Goal: Navigation & Orientation: Find specific page/section

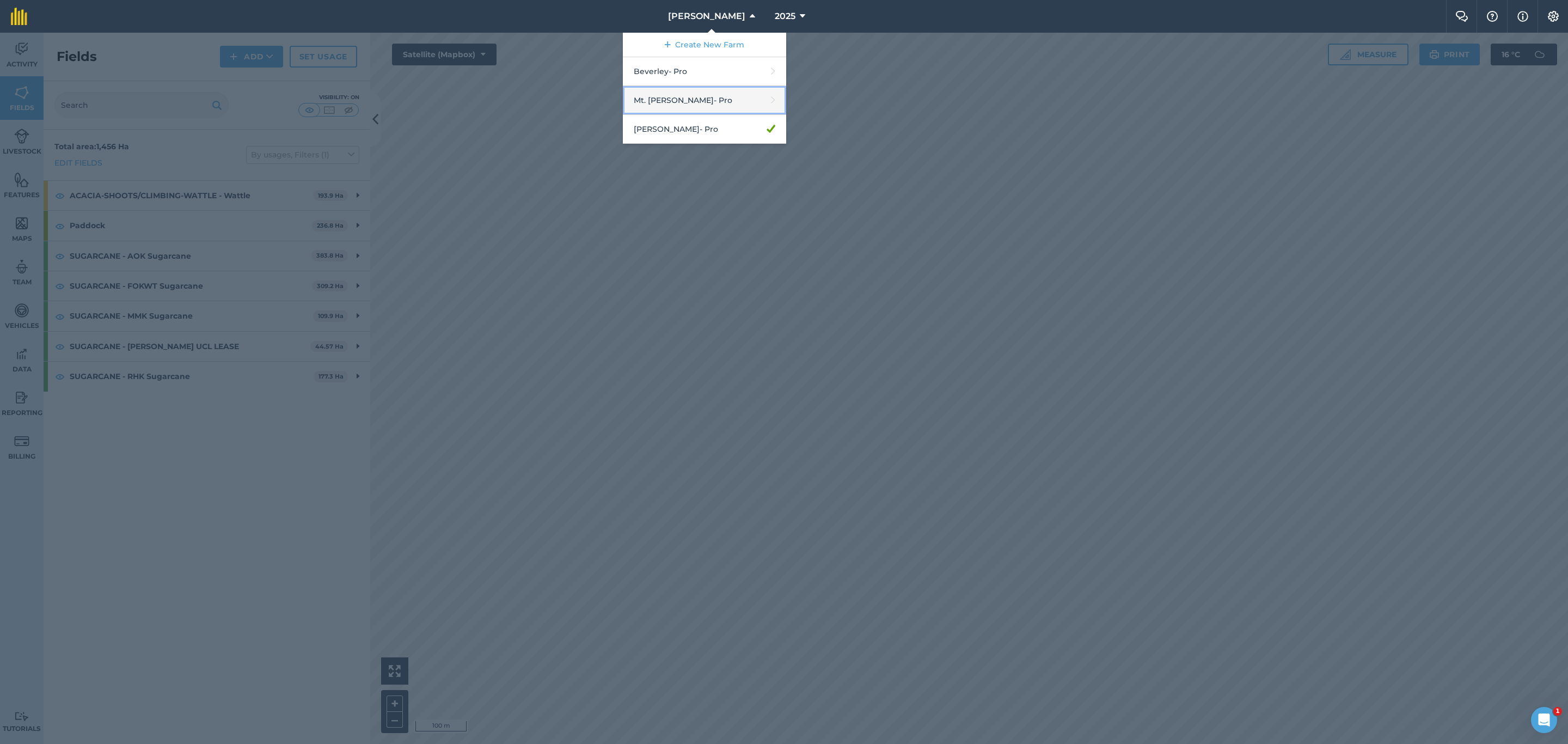
click at [700, 104] on link "Mt. [PERSON_NAME] - Pro" at bounding box center [704, 100] width 163 height 29
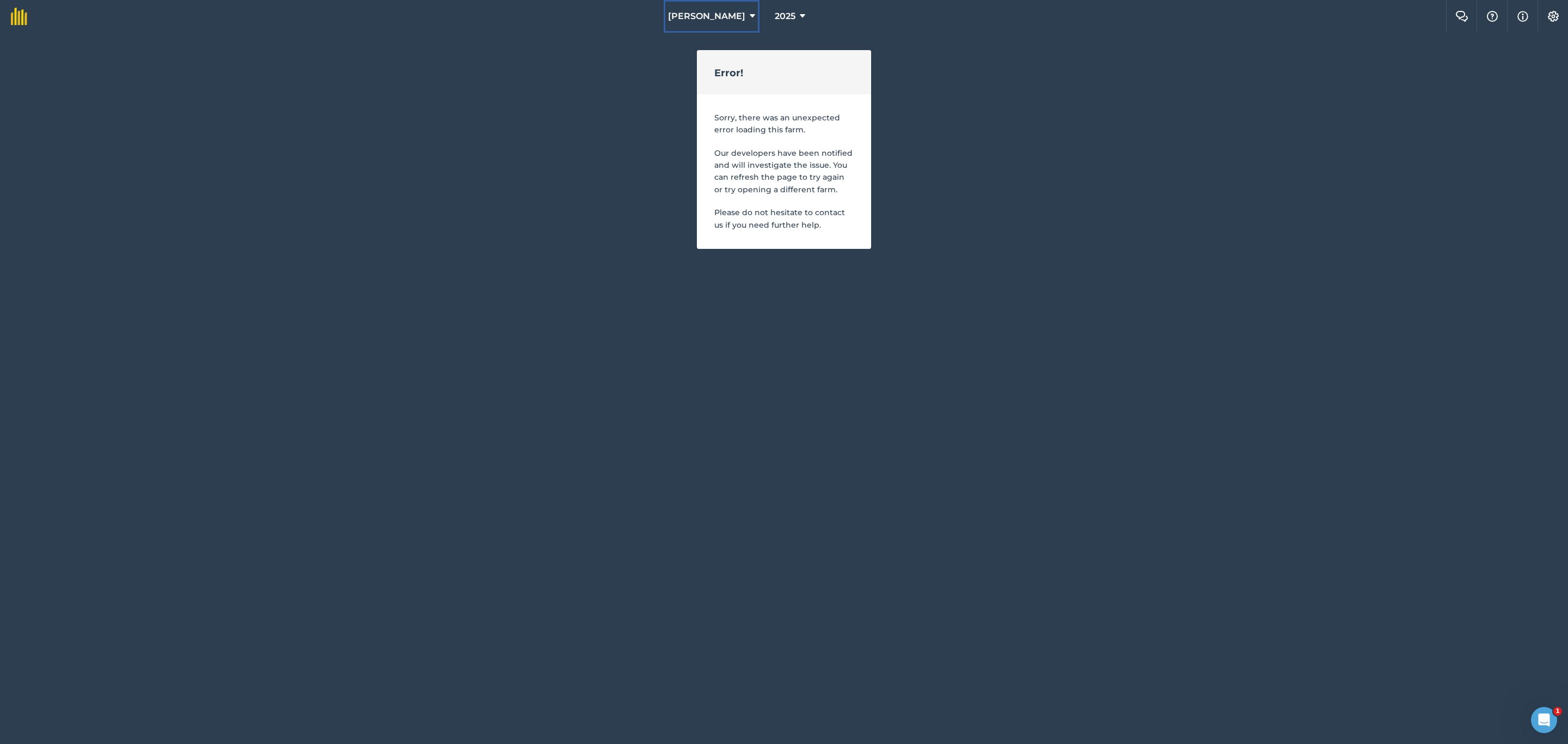
click at [714, 15] on span "[PERSON_NAME]" at bounding box center [707, 16] width 77 height 13
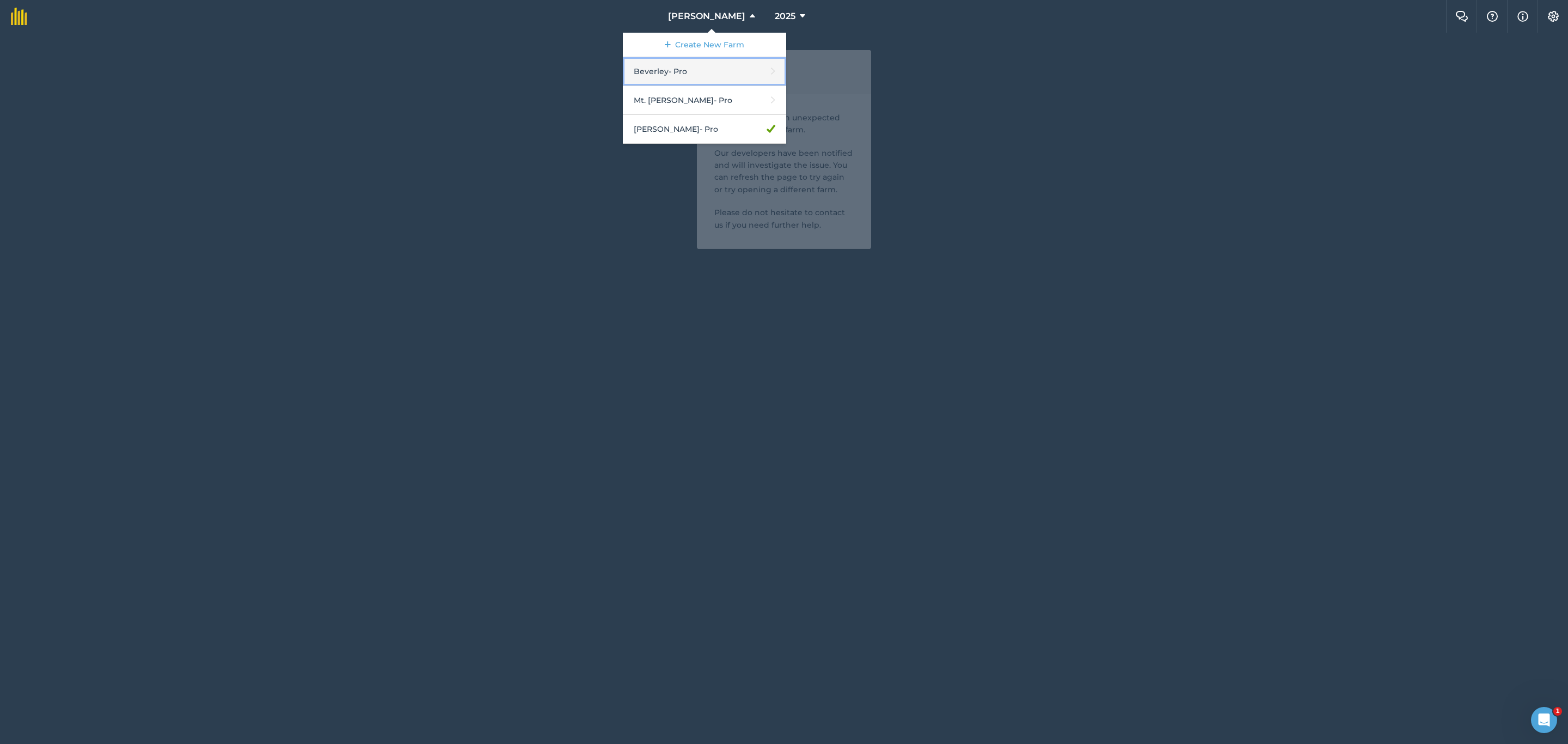
click at [694, 77] on link "Beverley - Pro" at bounding box center [704, 72] width 163 height 29
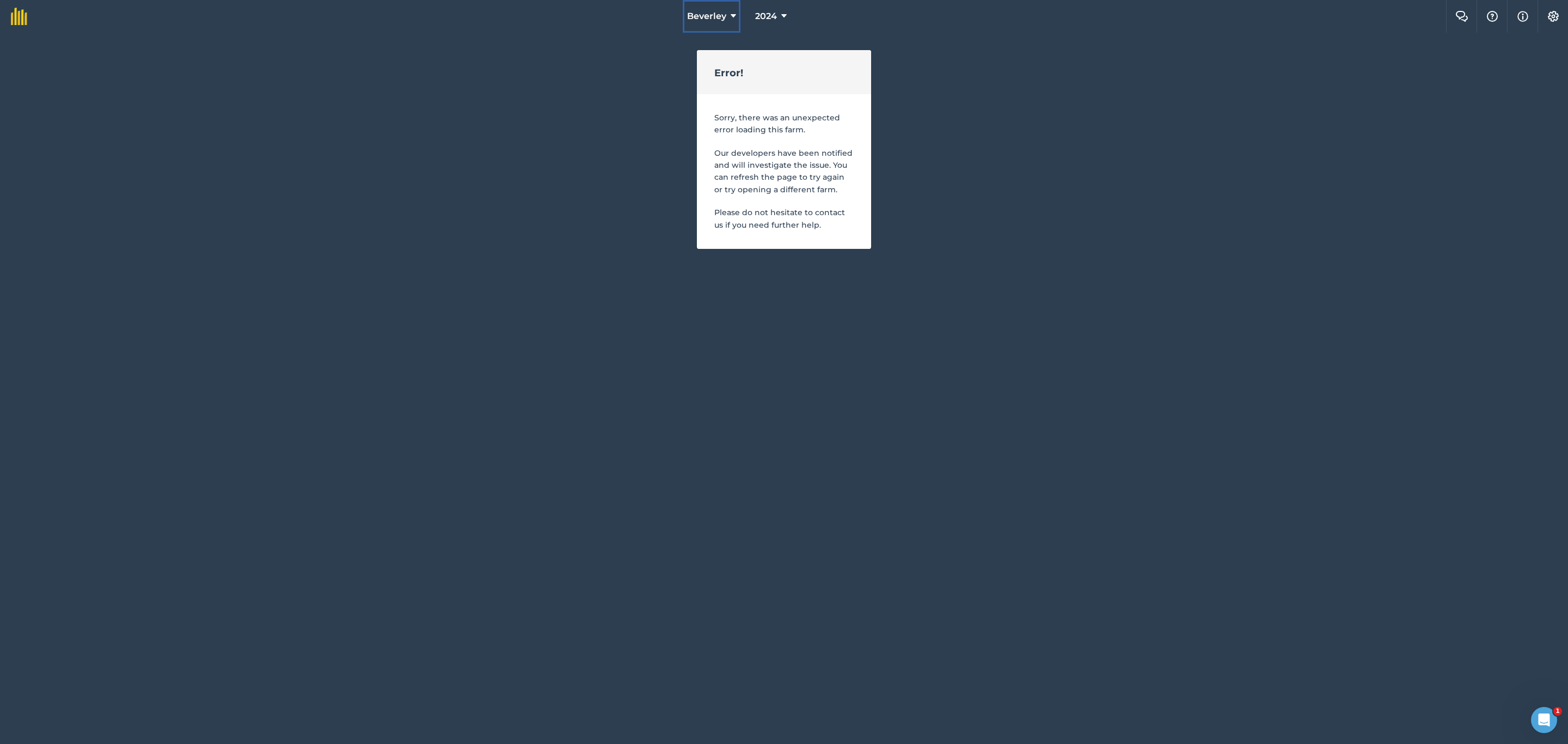
click at [714, 15] on span "Beverley" at bounding box center [707, 16] width 39 height 13
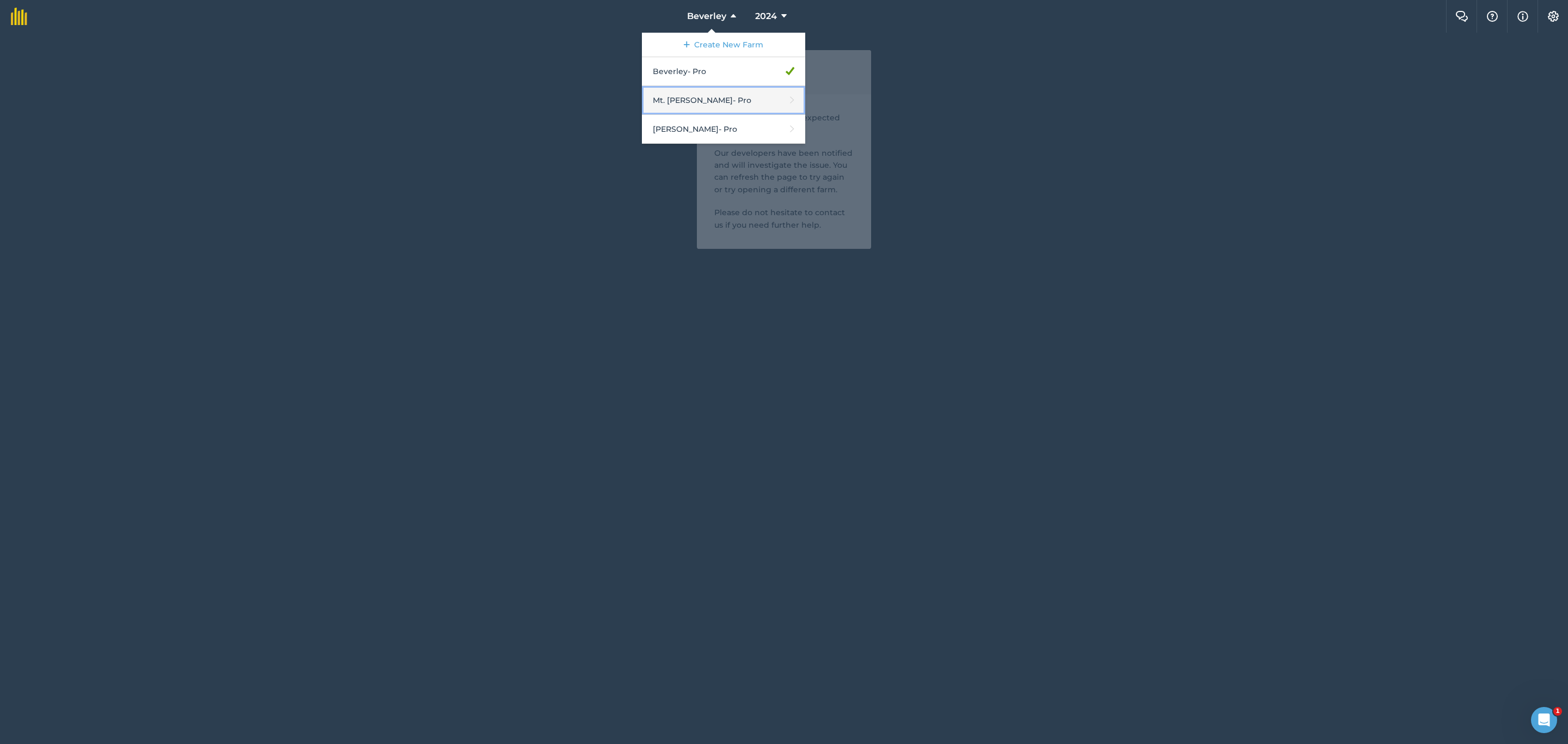
click at [711, 100] on link "Mt. [PERSON_NAME] - Pro" at bounding box center [723, 100] width 163 height 29
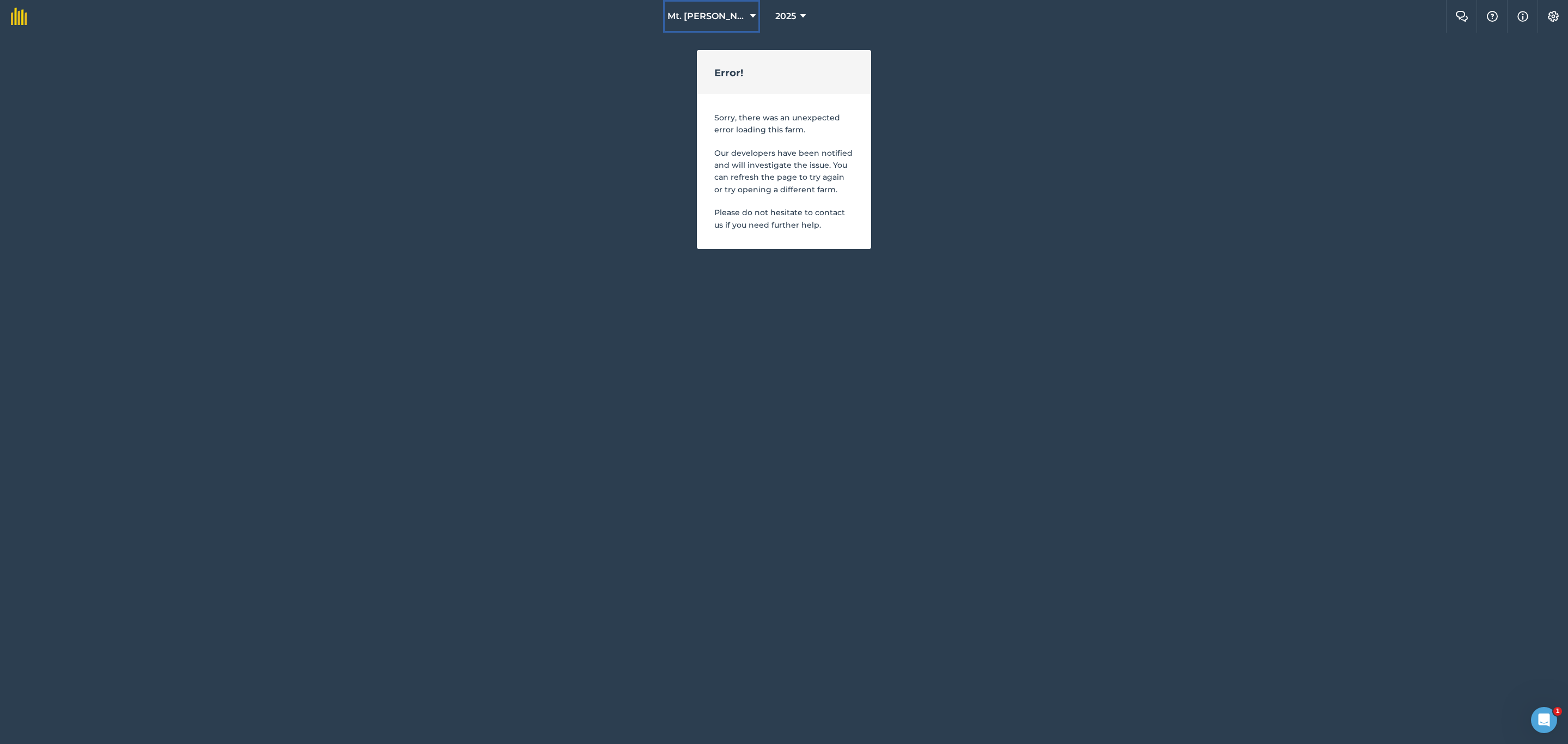
click at [711, 12] on span "Mt. [PERSON_NAME]" at bounding box center [707, 16] width 79 height 13
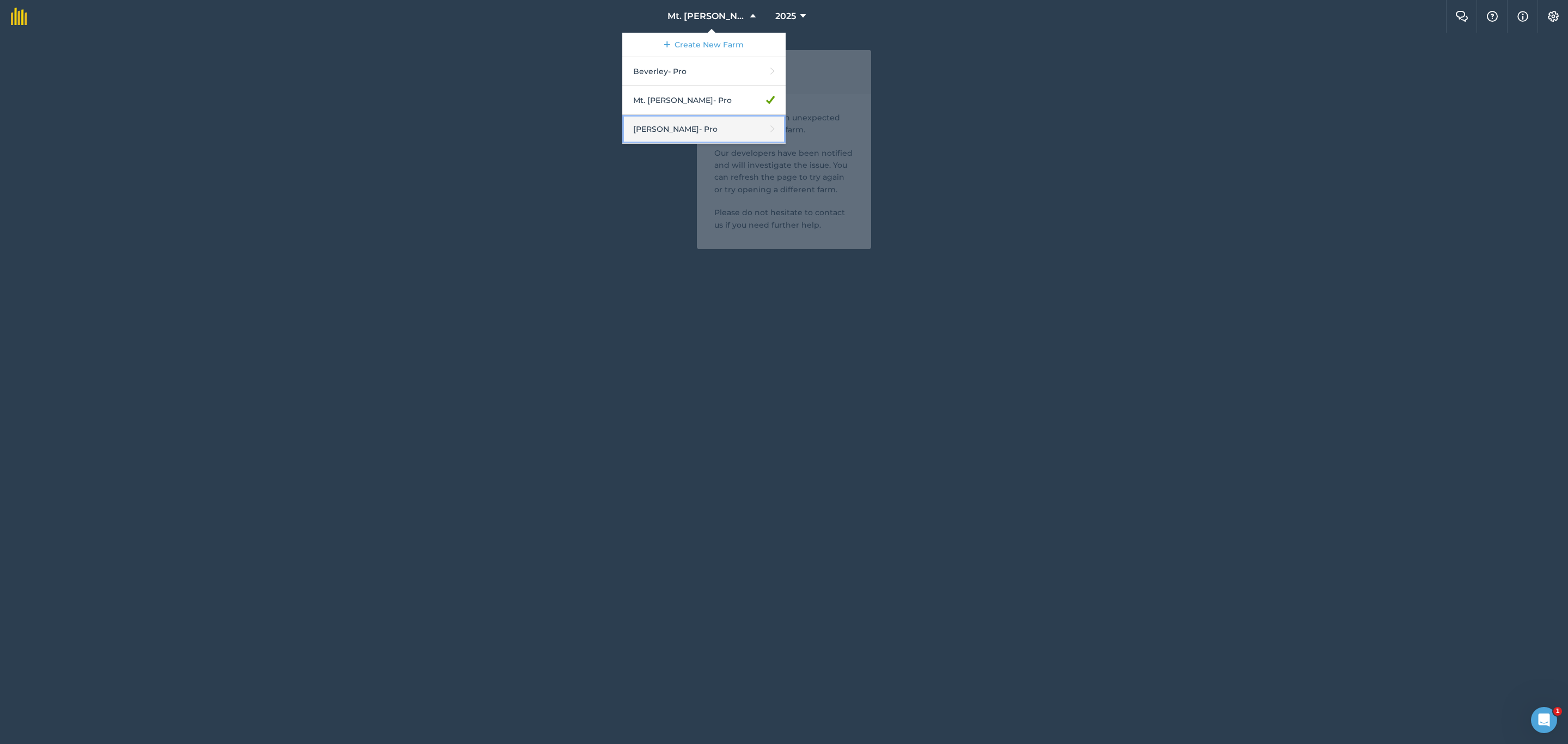
click at [716, 131] on link "[PERSON_NAME] - Pro" at bounding box center [703, 129] width 163 height 29
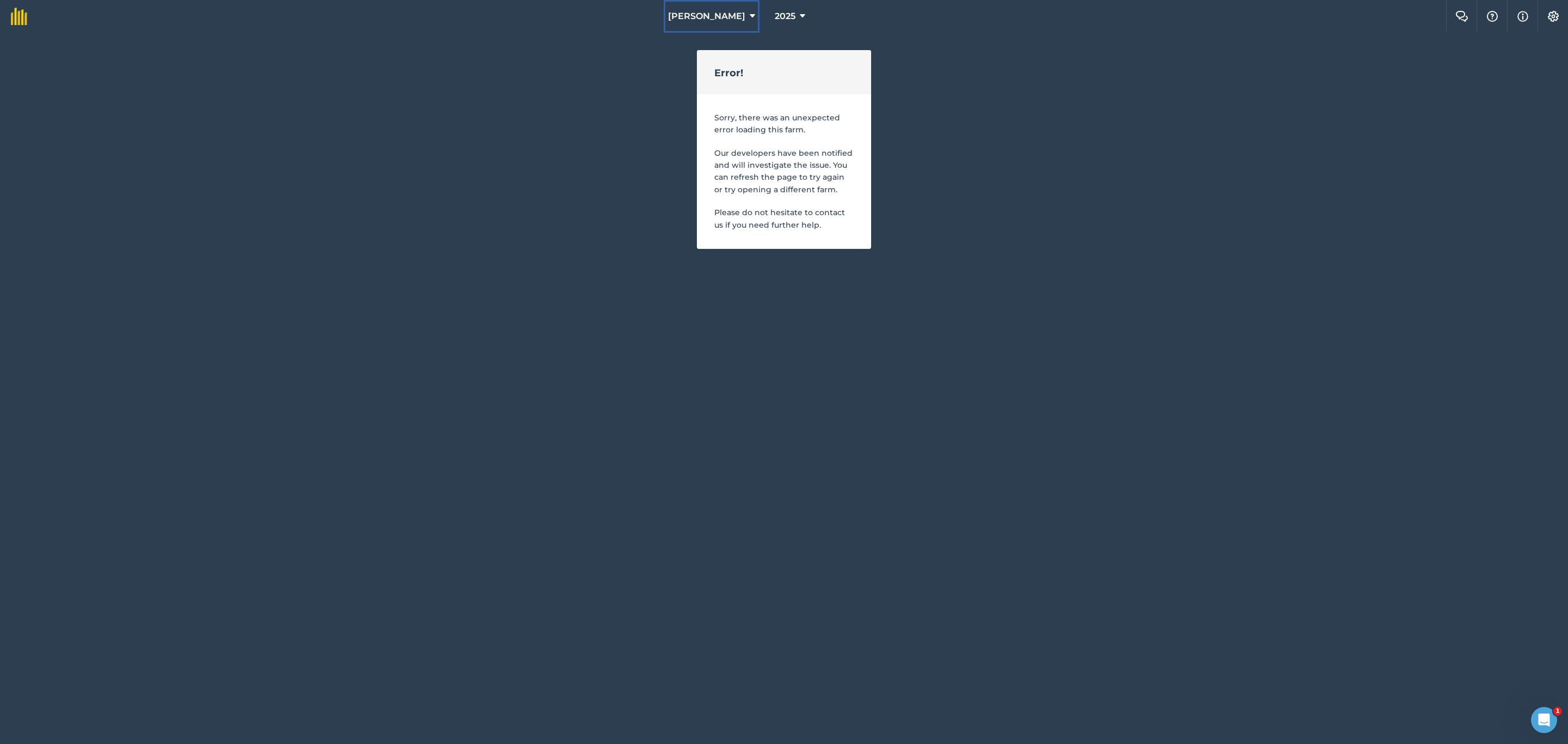
click at [726, 16] on span "[PERSON_NAME]" at bounding box center [707, 16] width 77 height 13
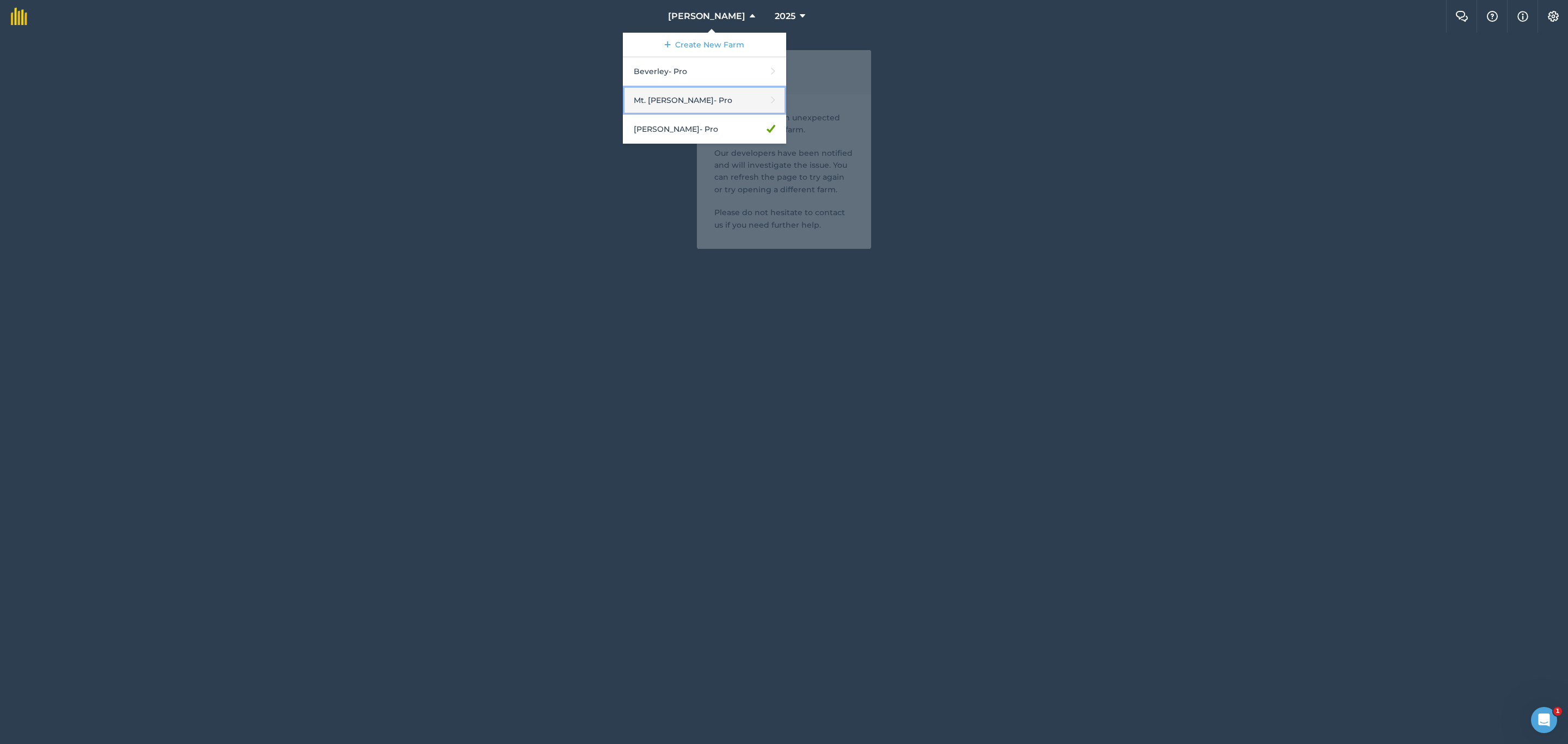
click at [711, 93] on link "Mt. [PERSON_NAME] - Pro" at bounding box center [704, 100] width 163 height 29
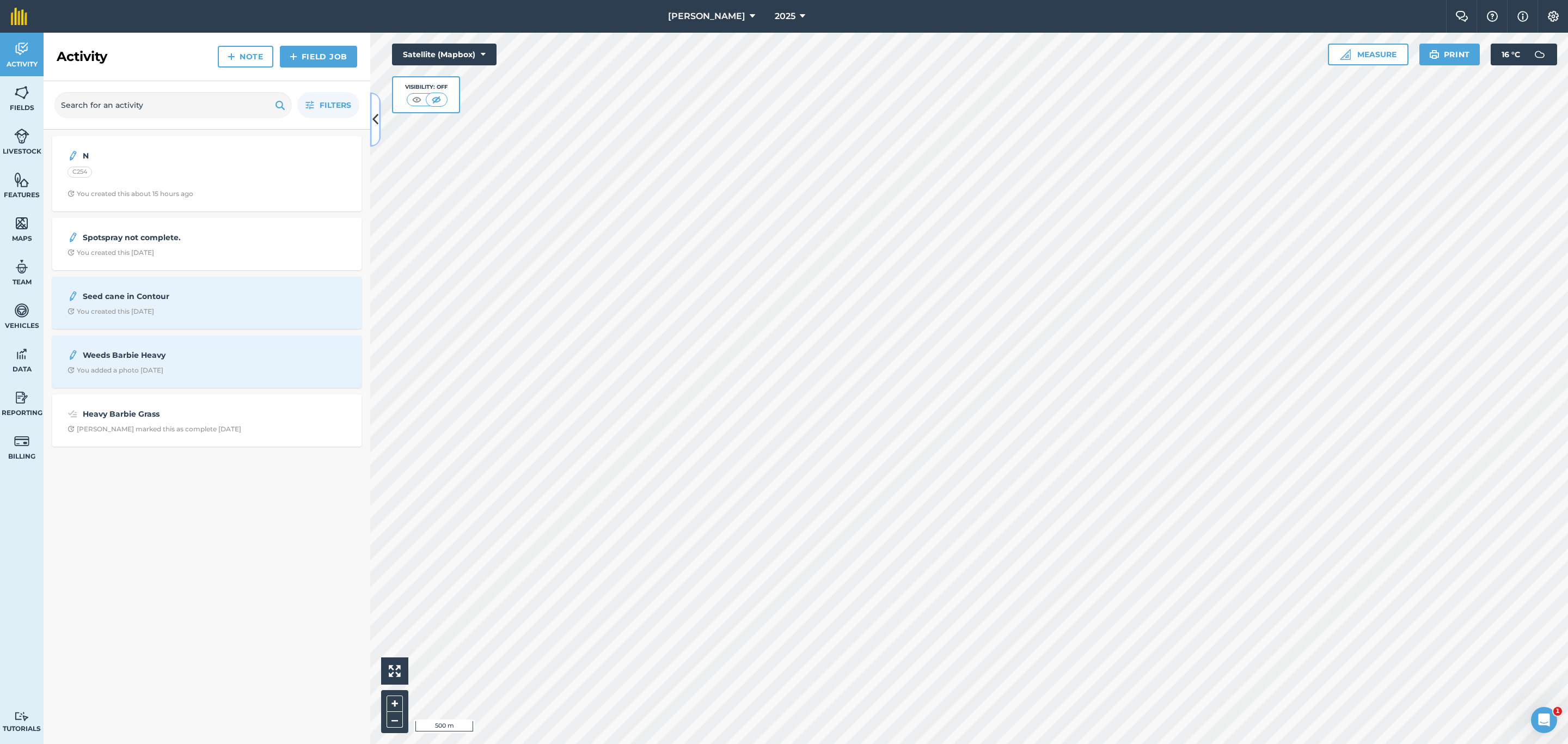
click at [378, 114] on icon at bounding box center [375, 120] width 6 height 19
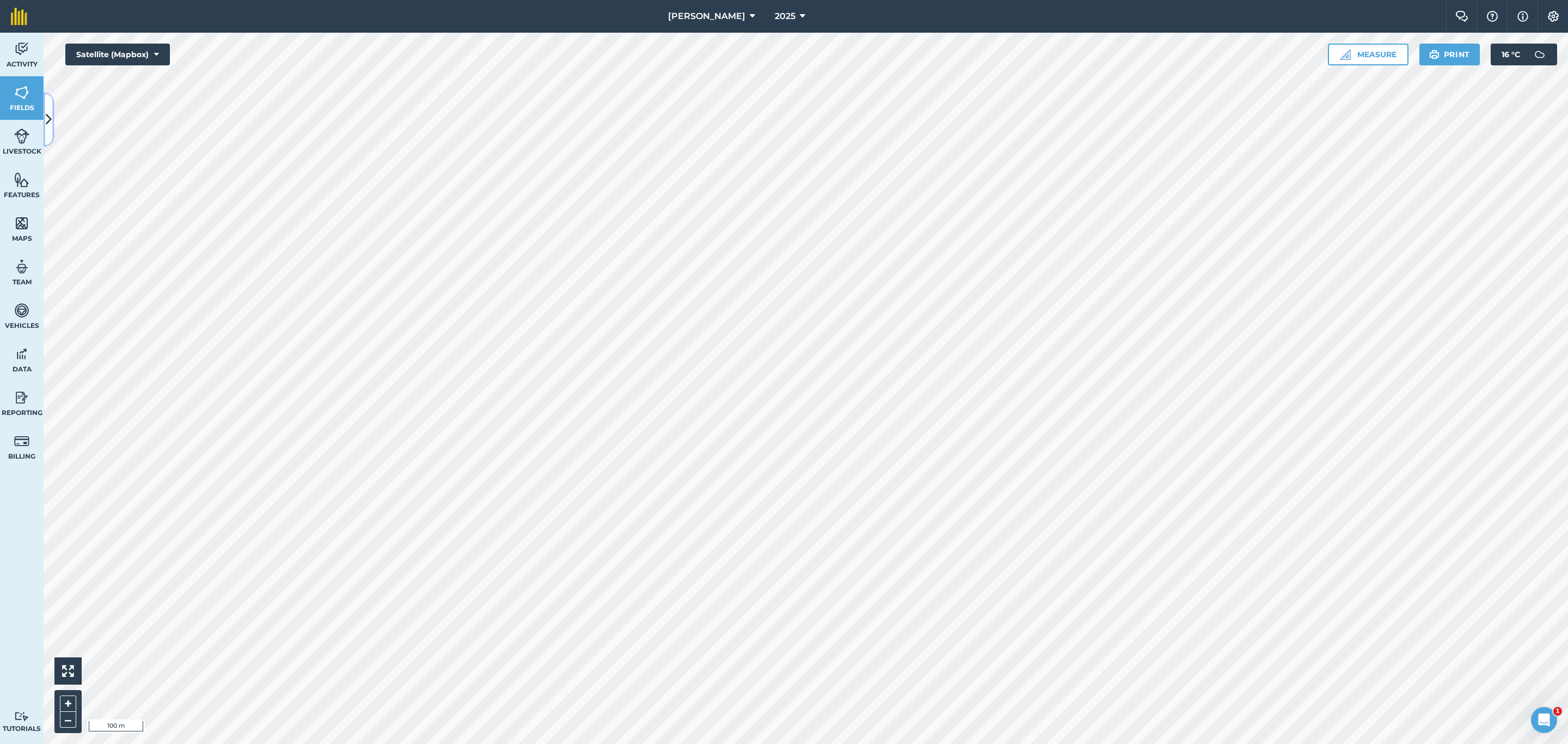
click at [53, 119] on button at bounding box center [49, 120] width 11 height 54
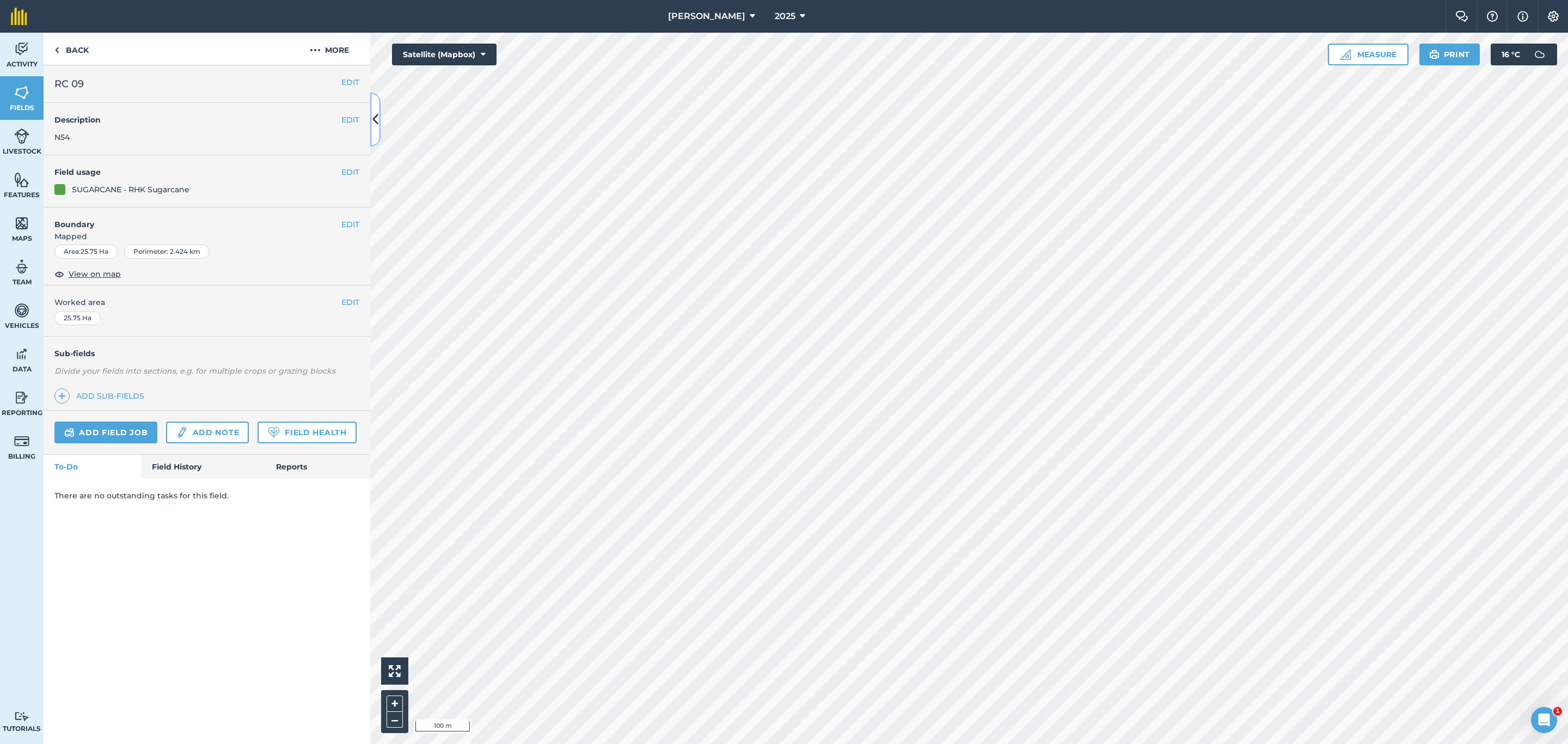
click at [377, 118] on icon at bounding box center [375, 120] width 6 height 19
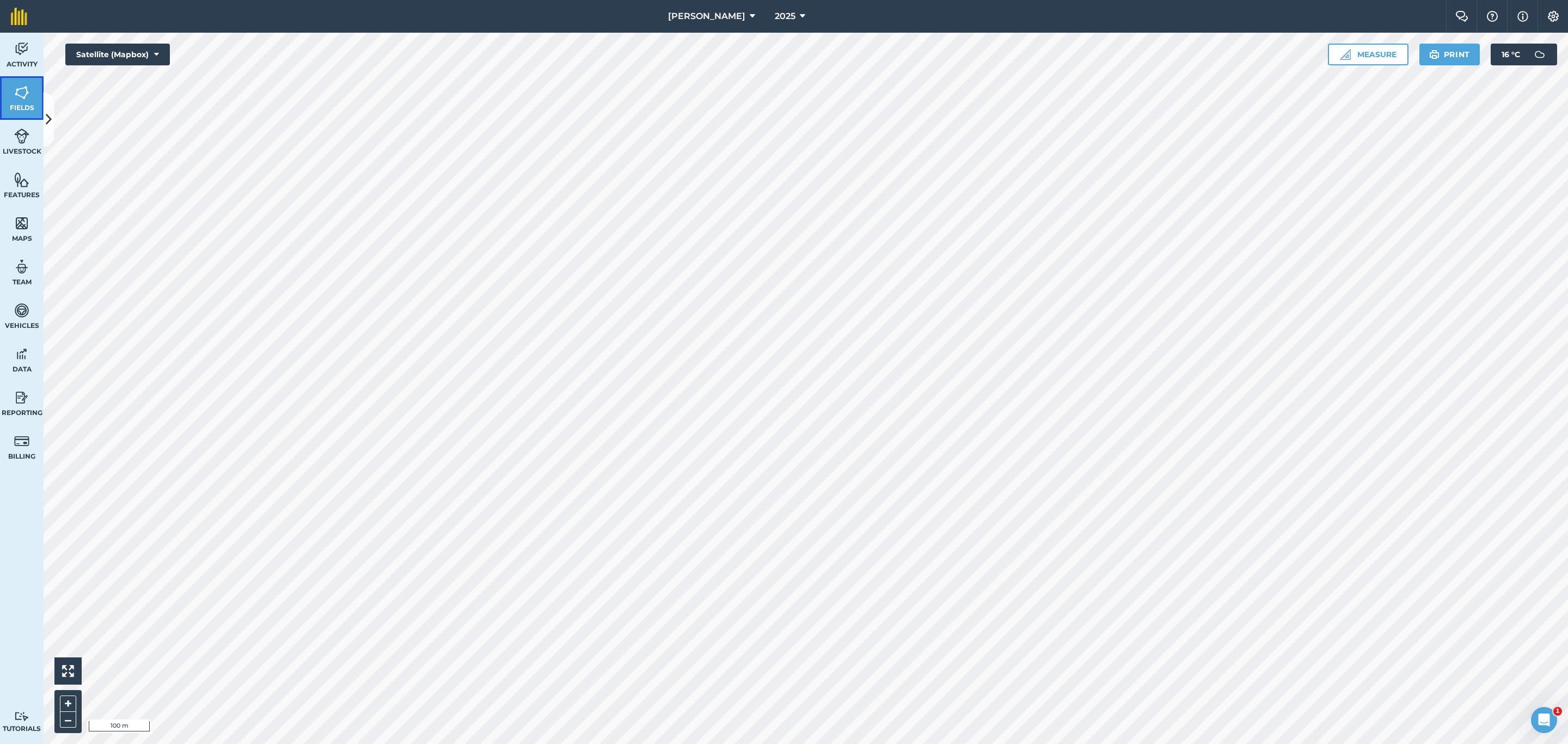
drag, startPoint x: 20, startPoint y: 85, endPoint x: 34, endPoint y: 110, distance: 28.7
click at [20, 85] on img at bounding box center [22, 92] width 15 height 16
click at [144, 57] on button "Satellite (Mapbox)" at bounding box center [117, 55] width 104 height 22
click at [135, 80] on button "Satellite (Azure)" at bounding box center [117, 76] width 104 height 22
click at [149, 58] on button "Satellite (Azure)" at bounding box center [117, 55] width 104 height 22
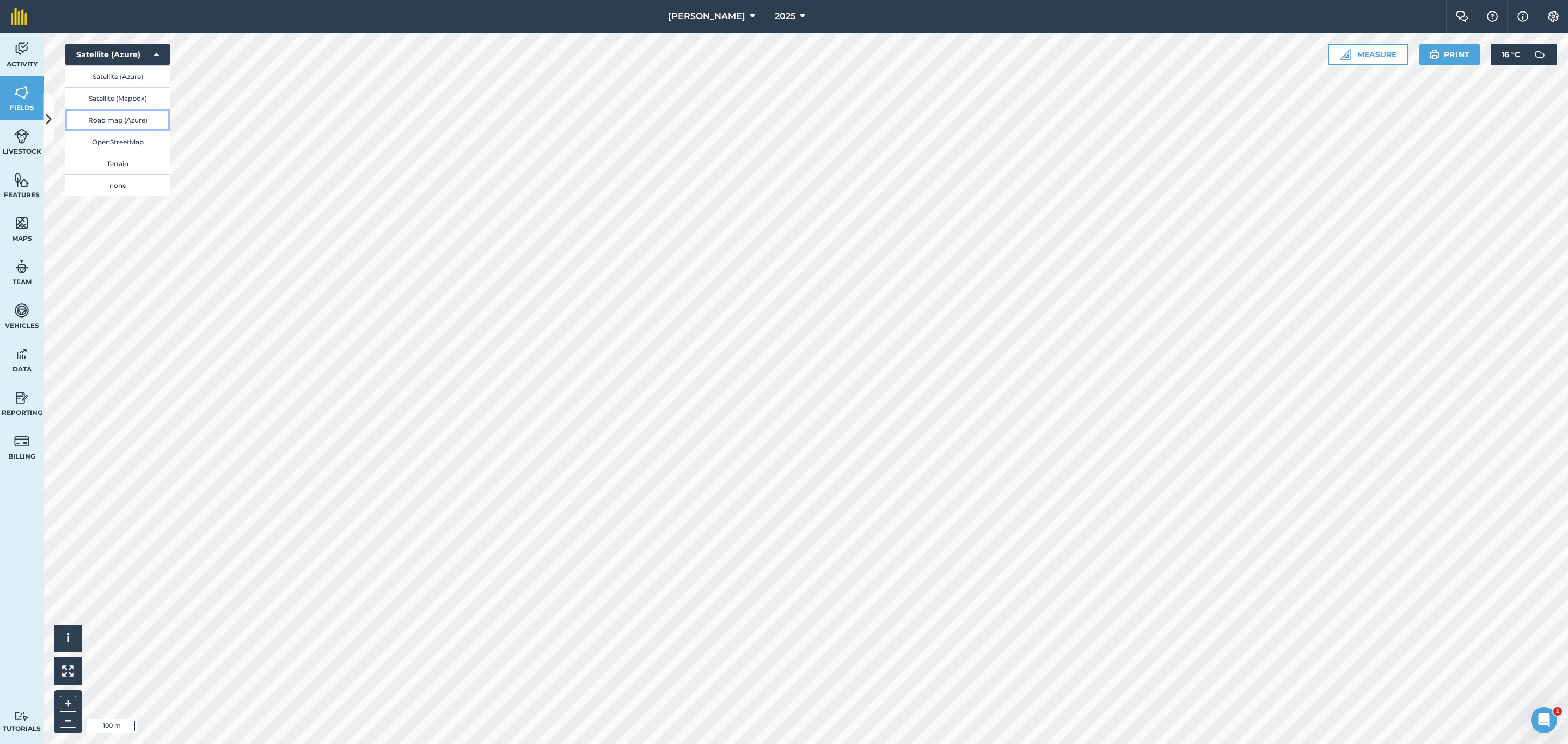
click at [137, 121] on button "Road map (Azure)" at bounding box center [117, 120] width 104 height 22
